Goal: Task Accomplishment & Management: Use online tool/utility

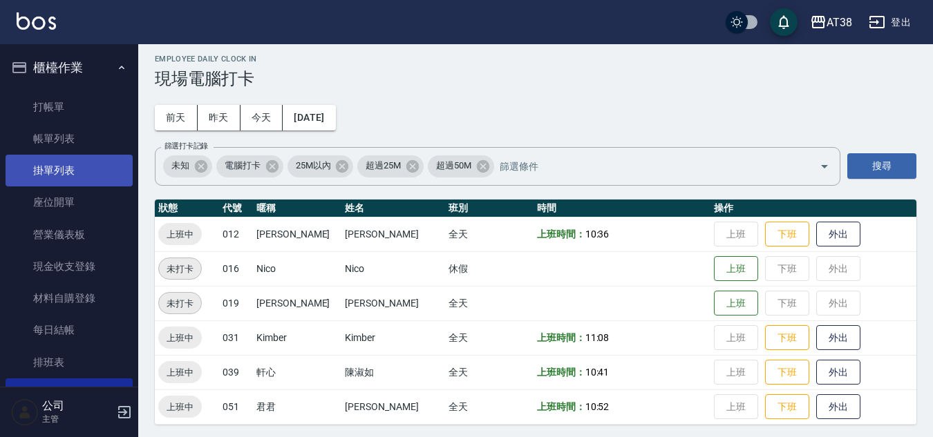
scroll to position [10, 0]
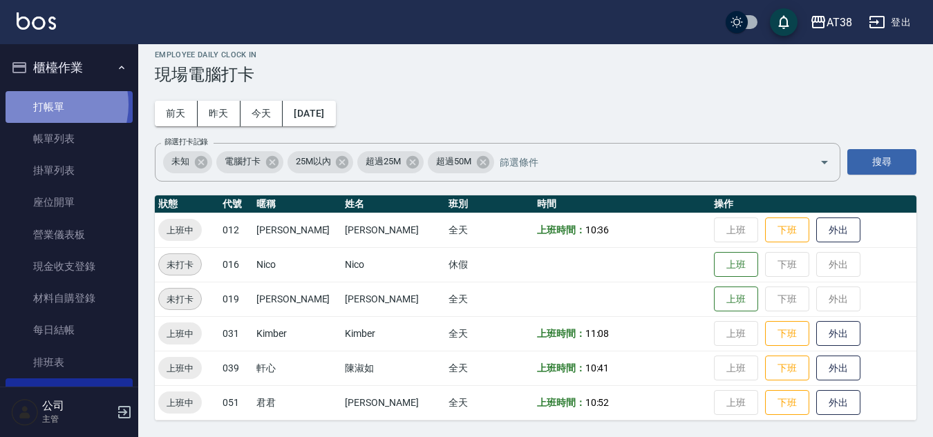
click at [48, 104] on link "打帳單" at bounding box center [69, 107] width 127 height 32
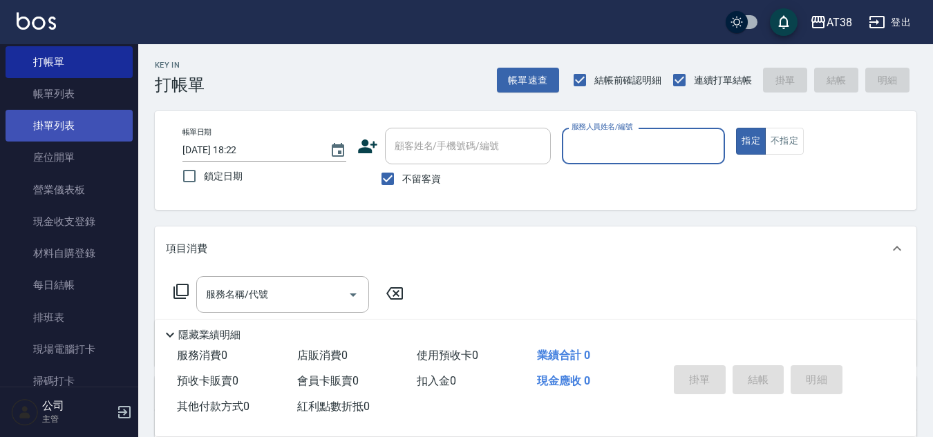
scroll to position [69, 0]
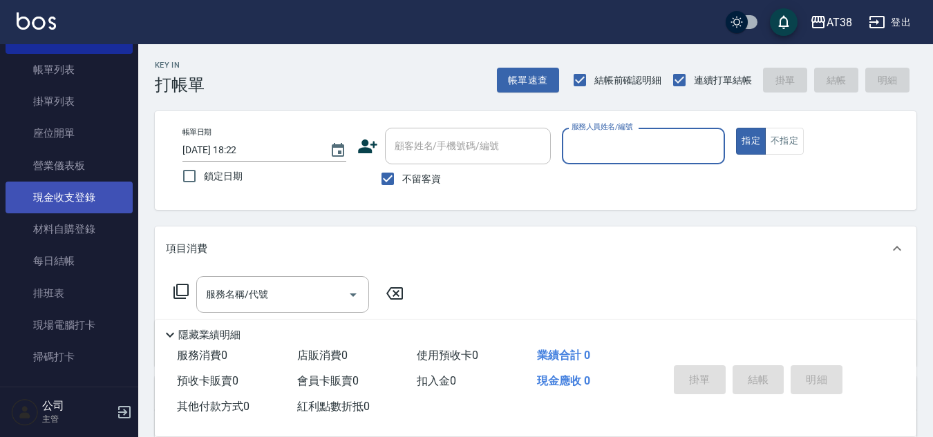
click at [75, 195] on link "現金收支登錄" at bounding box center [69, 198] width 127 height 32
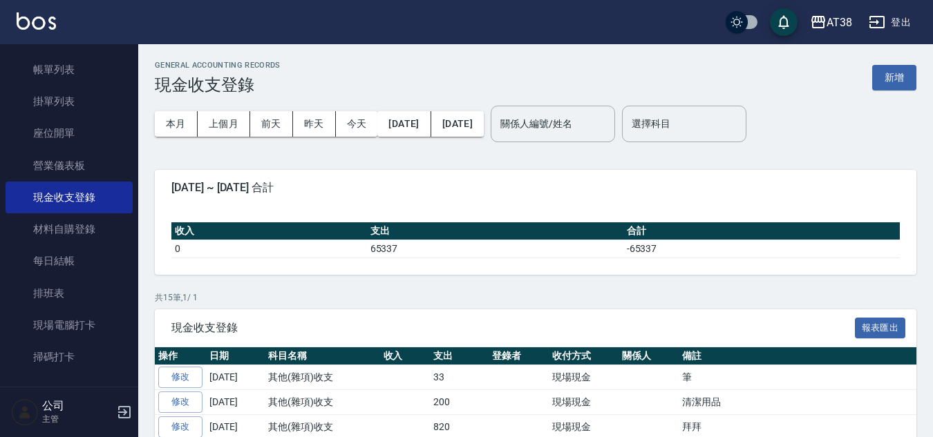
click at [887, 83] on button "新增" at bounding box center [894, 78] width 44 height 26
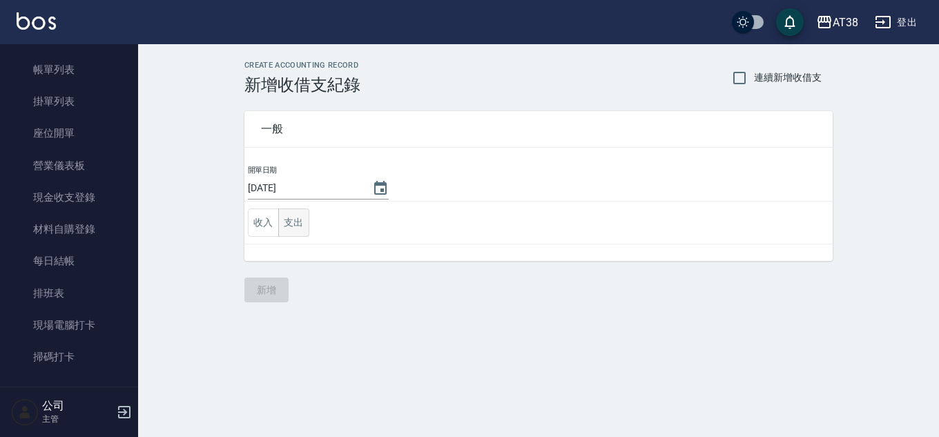
click at [296, 219] on button "支出" at bounding box center [293, 223] width 31 height 28
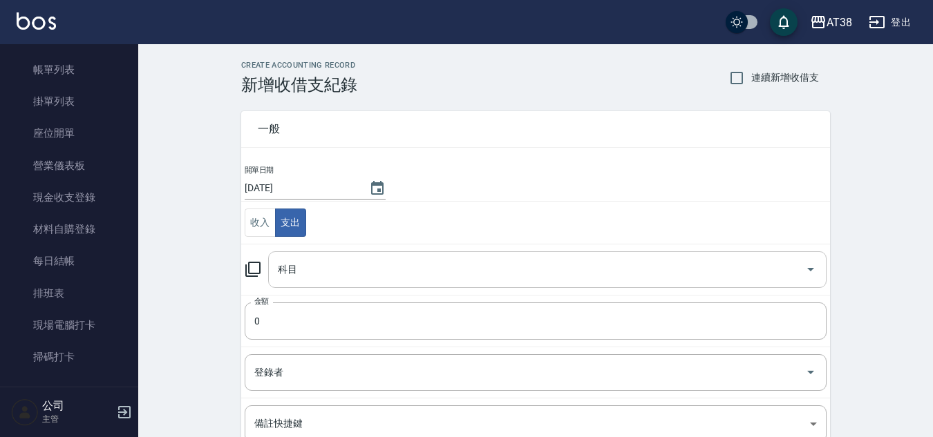
click at [316, 268] on input "科目" at bounding box center [536, 270] width 525 height 24
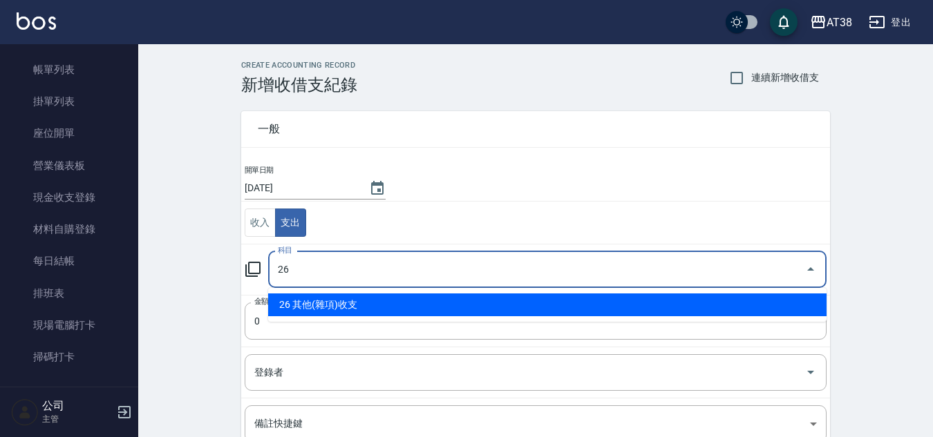
click at [345, 301] on li "26 其他(雜項)收支" at bounding box center [547, 305] width 558 height 23
type input "26 其他(雜項)收支"
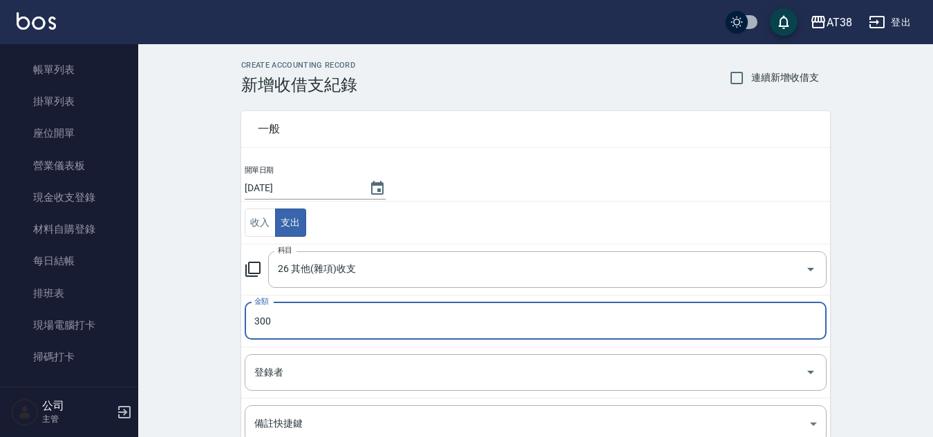
type input "300"
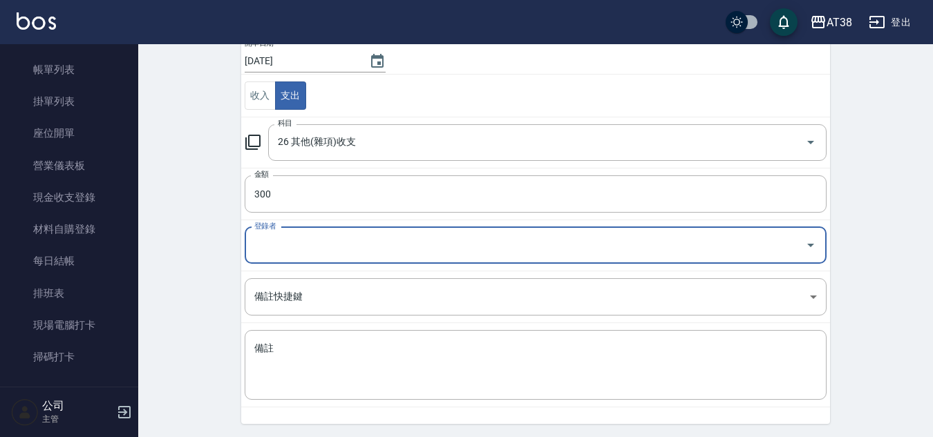
scroll to position [173, 0]
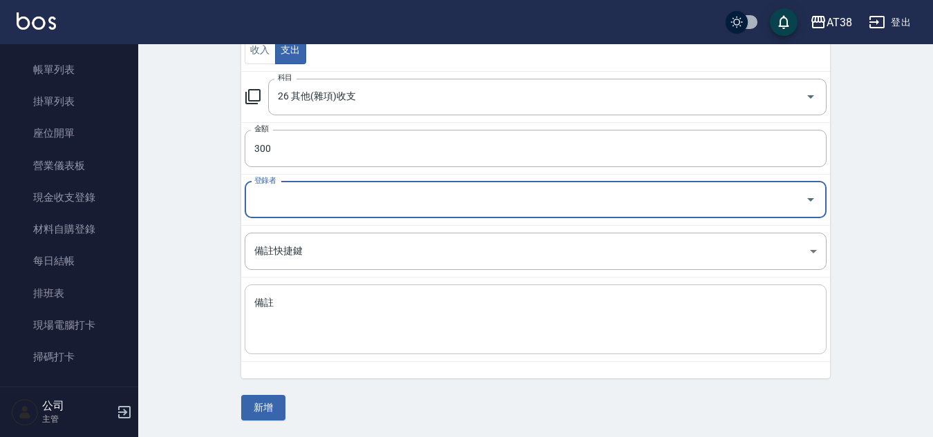
click at [321, 313] on textarea "備註" at bounding box center [535, 319] width 562 height 47
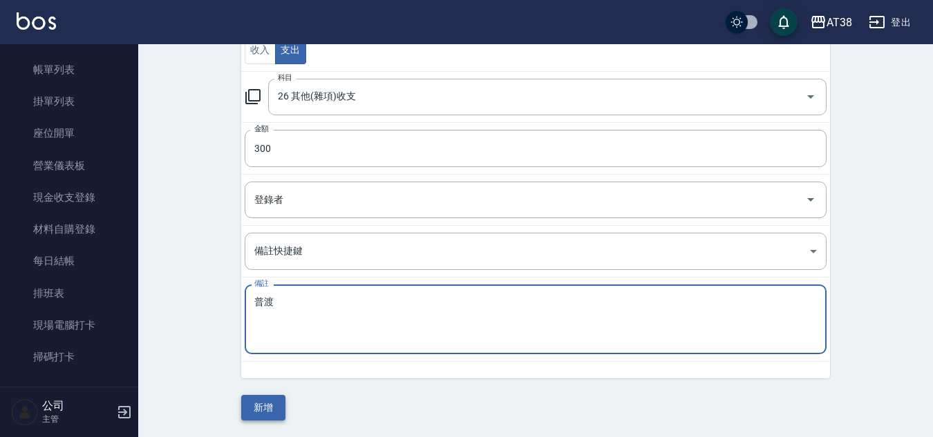
type textarea "普渡"
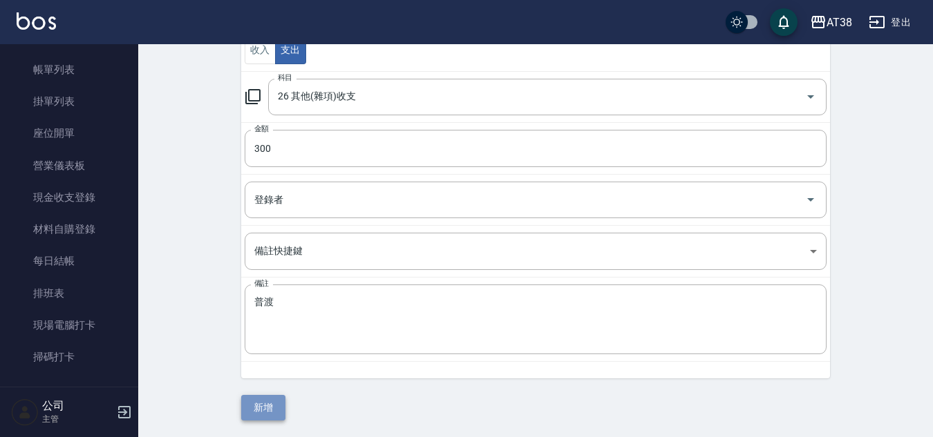
click at [256, 414] on button "新增" at bounding box center [263, 408] width 44 height 26
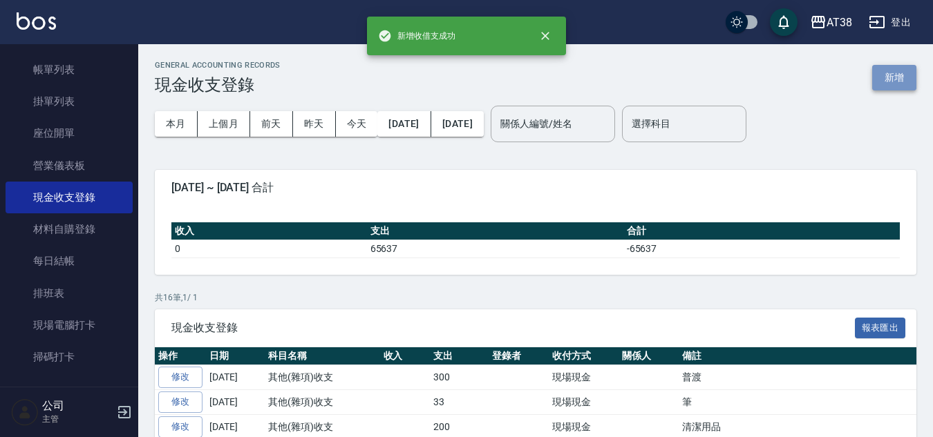
click at [896, 74] on button "新增" at bounding box center [894, 78] width 44 height 26
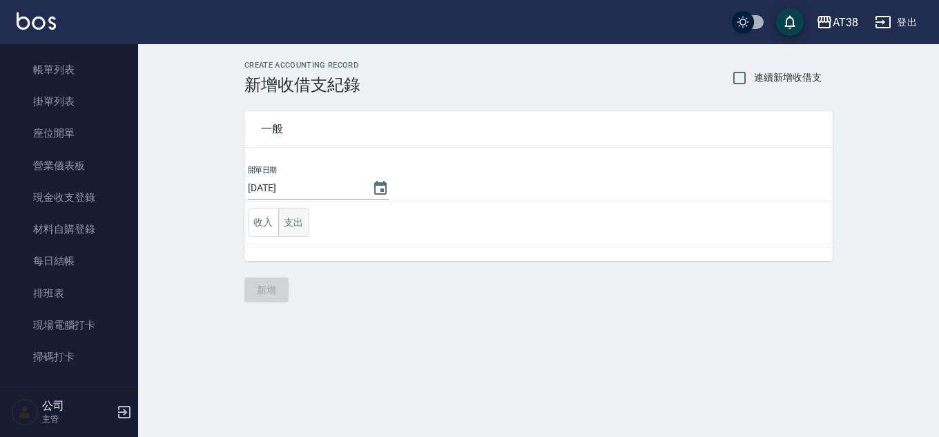
click at [298, 220] on button "支出" at bounding box center [293, 223] width 31 height 28
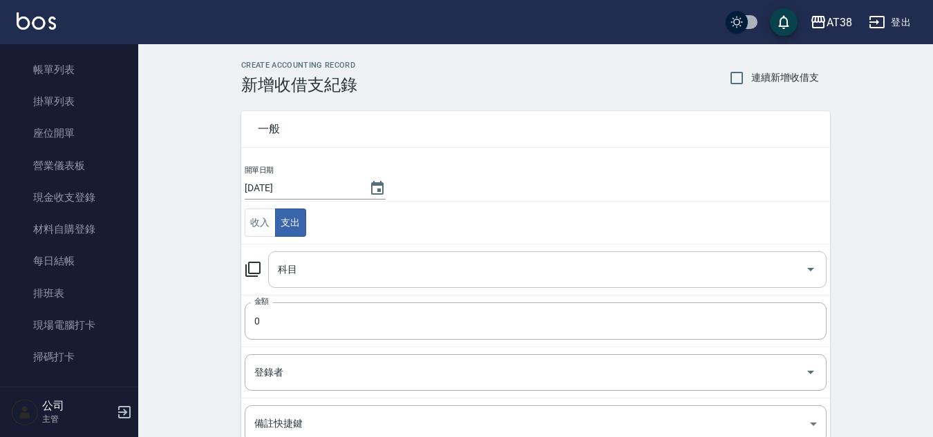
click at [309, 284] on div "科目" at bounding box center [547, 269] width 558 height 37
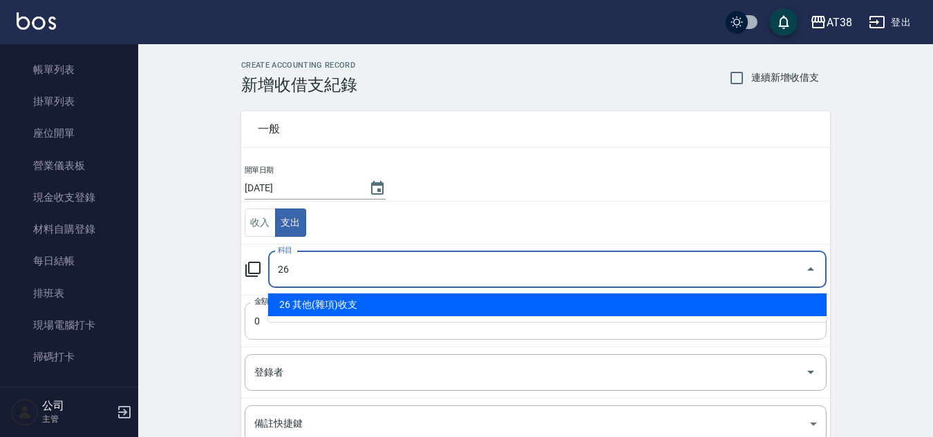
type input "26"
click at [298, 323] on input "0" at bounding box center [536, 321] width 582 height 37
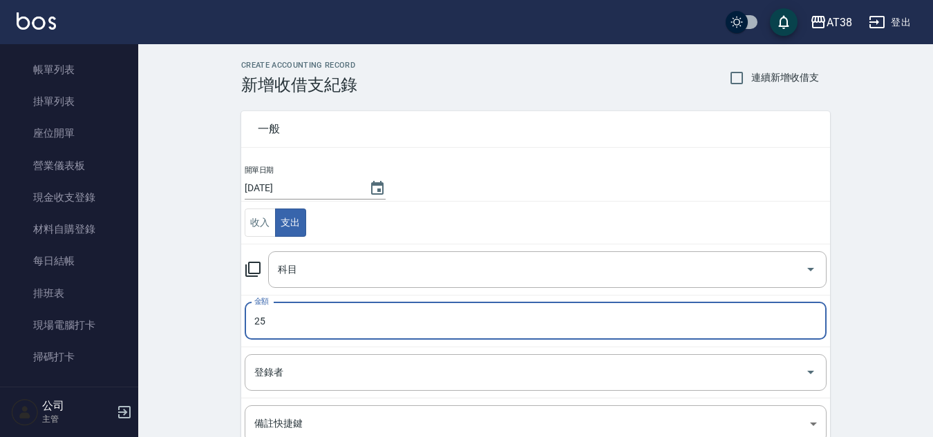
type input "25"
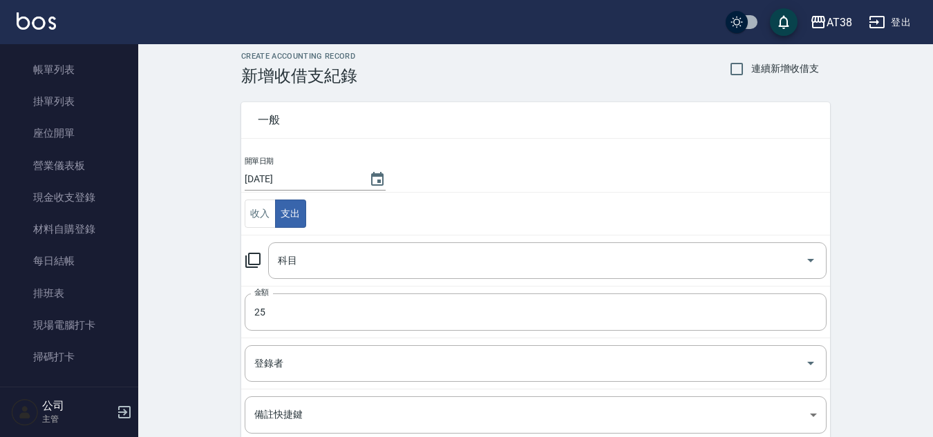
scroll to position [173, 0]
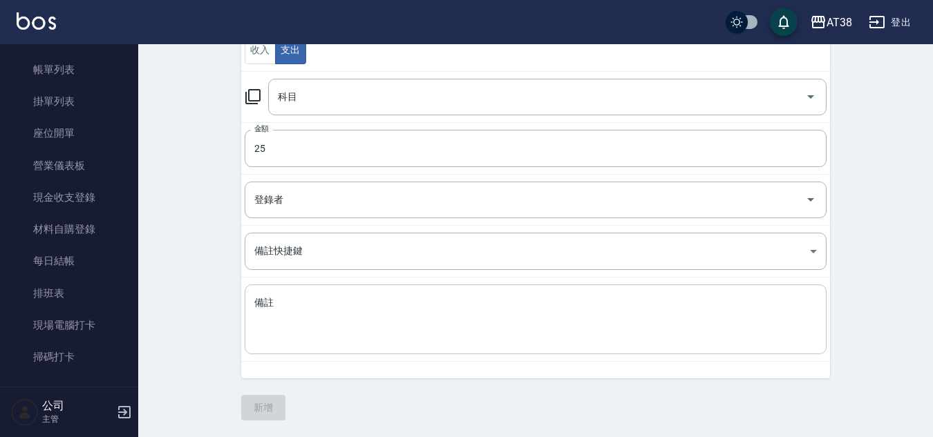
click at [310, 291] on div "x 備註" at bounding box center [536, 320] width 582 height 70
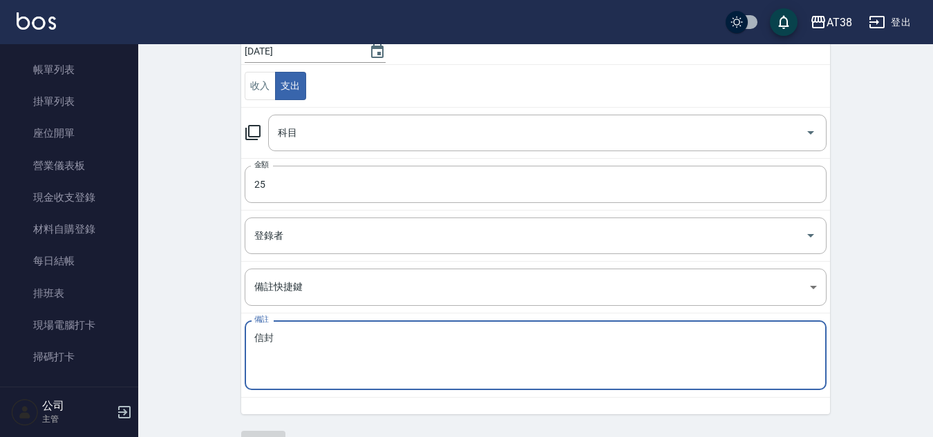
scroll to position [104, 0]
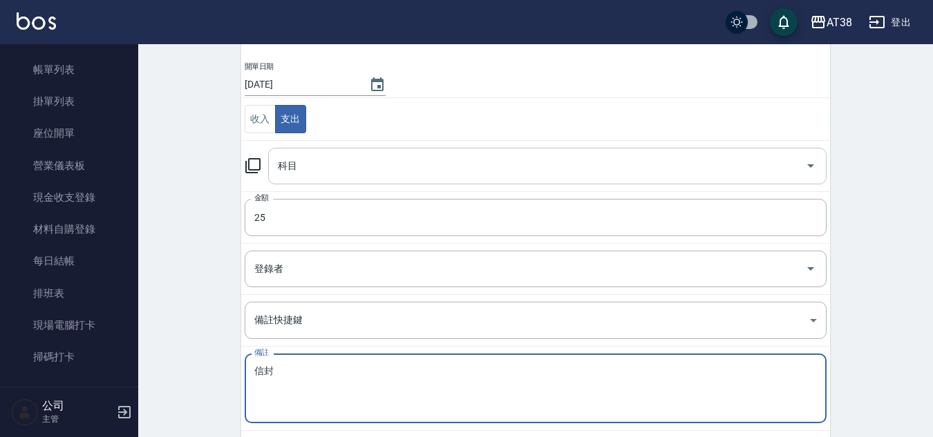
type textarea "信封"
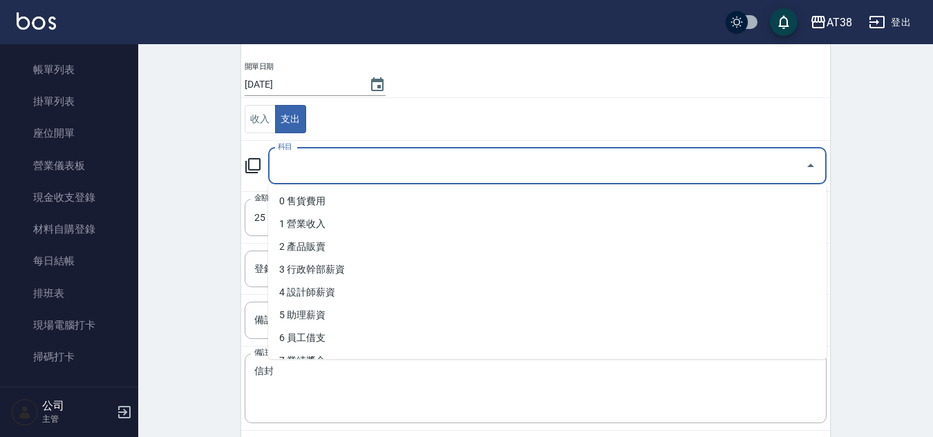
click at [318, 169] on input "科目" at bounding box center [536, 166] width 525 height 24
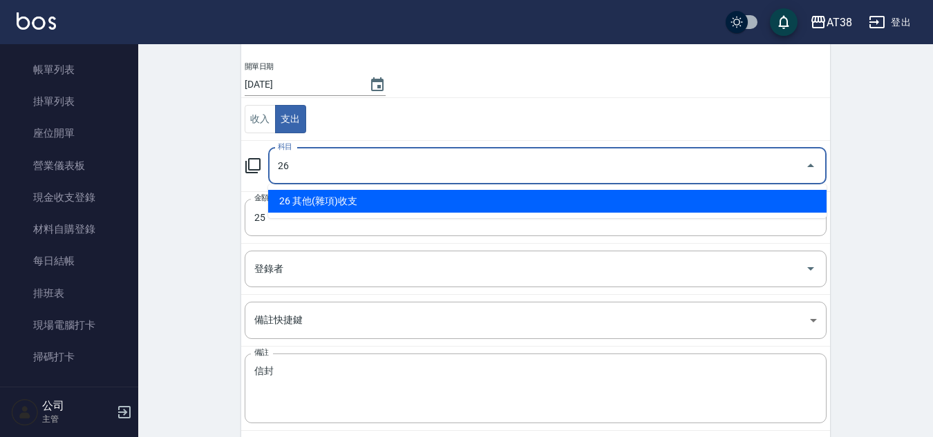
click at [302, 198] on li "26 其他(雜項)收支" at bounding box center [547, 201] width 558 height 23
type input "26 其他(雜項)收支"
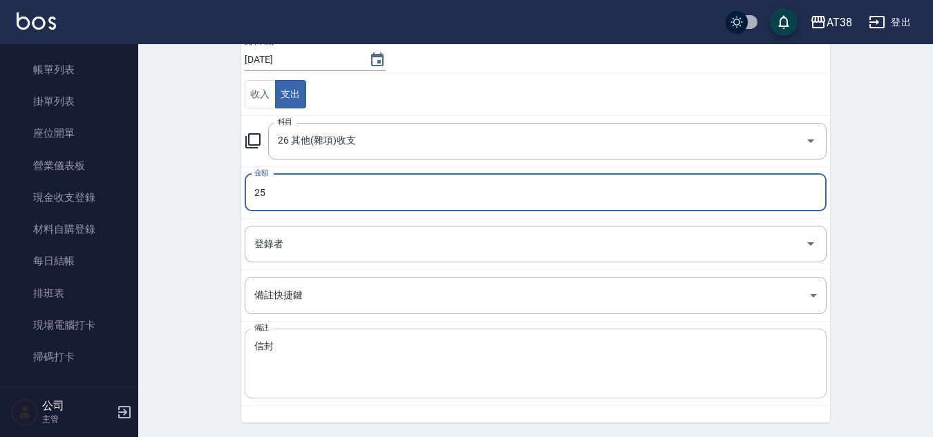
scroll to position [173, 0]
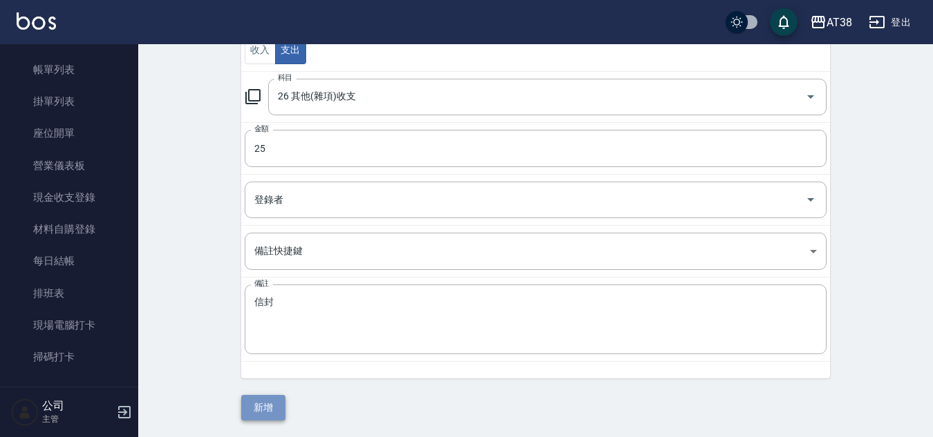
click at [259, 401] on button "新增" at bounding box center [263, 408] width 44 height 26
